Goal: Find specific page/section: Find specific page/section

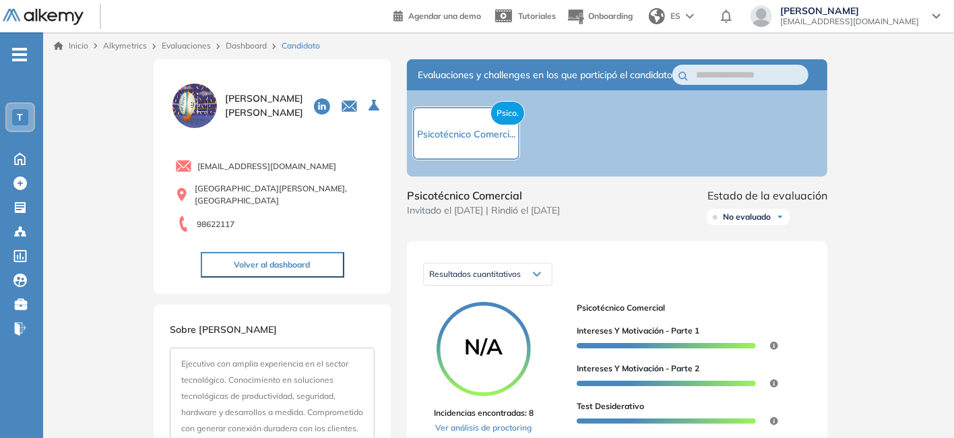
click at [252, 44] on link "Dashboard" at bounding box center [246, 45] width 41 height 10
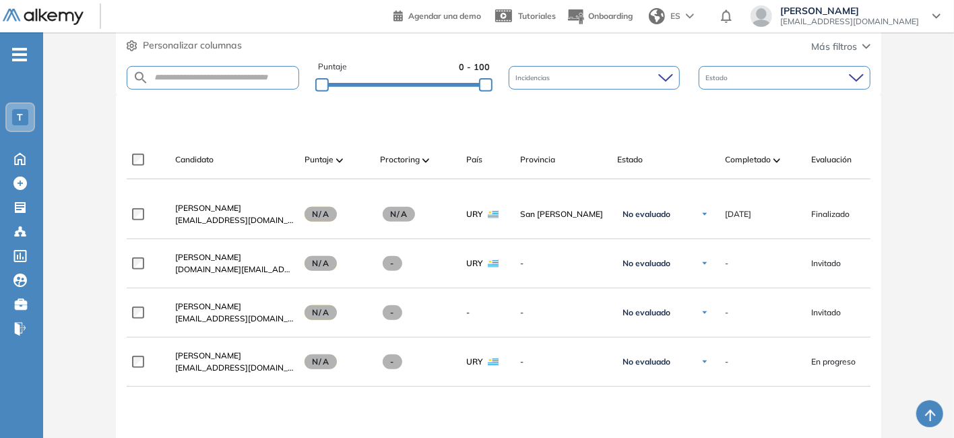
scroll to position [337, 0]
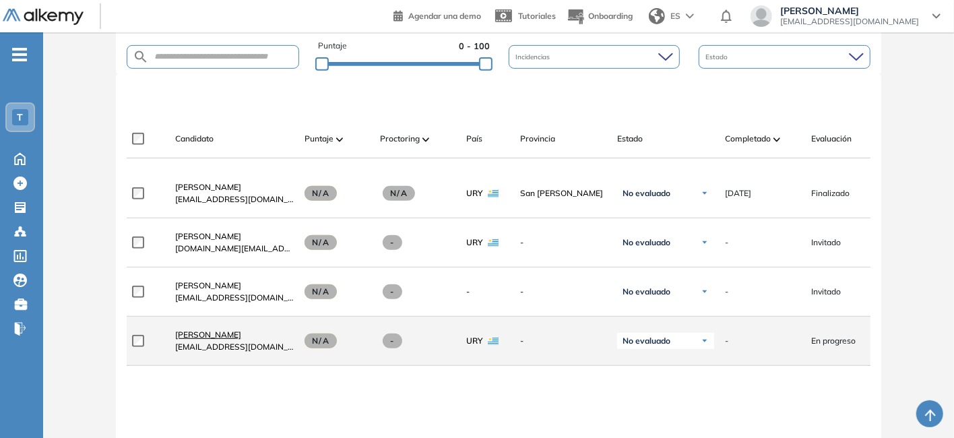
click at [226, 333] on span "[PERSON_NAME]" at bounding box center [208, 334] width 66 height 10
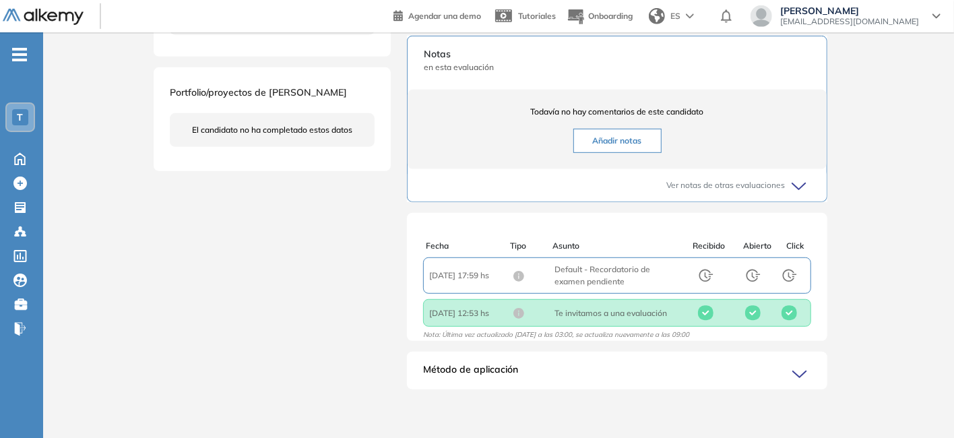
scroll to position [163, 0]
